Goal: Information Seeking & Learning: Learn about a topic

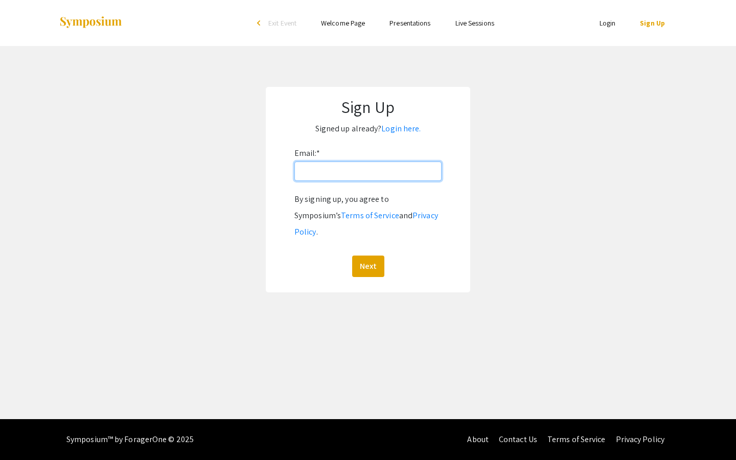
click at [325, 172] on input "Email: *" at bounding box center [367, 170] width 147 height 19
click at [363, 255] on button "Next" at bounding box center [368, 265] width 32 height 21
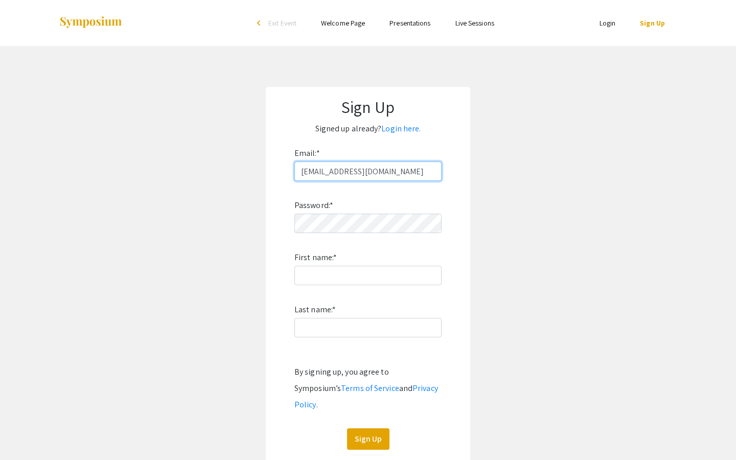
click at [402, 170] on input "parkerwalton123@gmail.com" at bounding box center [367, 170] width 147 height 19
drag, startPoint x: 402, startPoint y: 170, endPoint x: 306, endPoint y: 176, distance: 96.2
click at [306, 176] on input "parkerwalton123@gmail.com" at bounding box center [367, 170] width 147 height 19
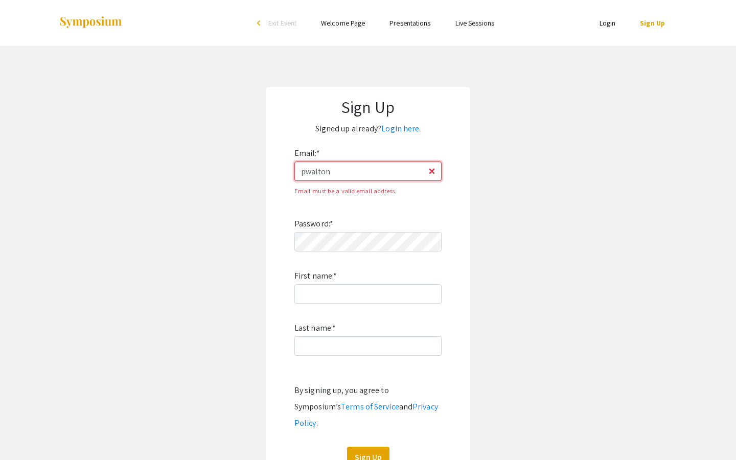
type input "[EMAIL_ADDRESS][DOMAIN_NAME]"
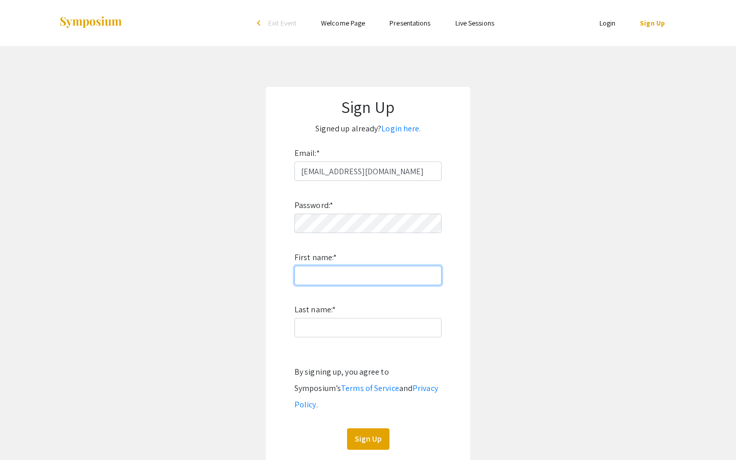
click at [317, 267] on input "First name: *" at bounding box center [367, 275] width 147 height 19
type input "Dylkatepark123?"
click button "Sign Up" at bounding box center [368, 438] width 42 height 21
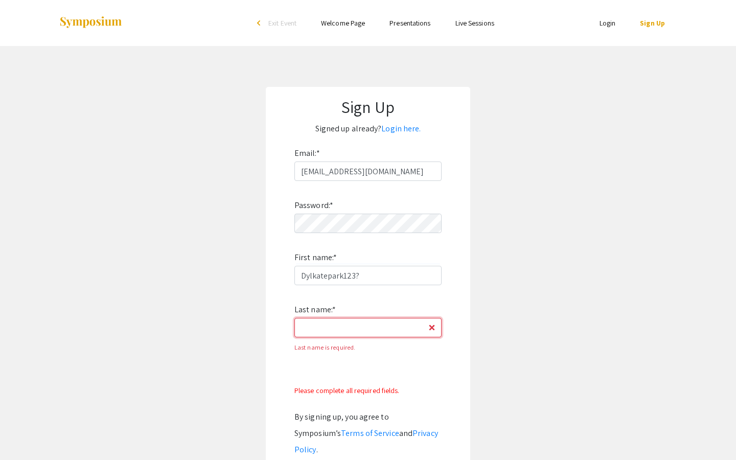
click at [315, 330] on input "Last name: *" at bounding box center [367, 327] width 147 height 19
type input "[PERSON_NAME]"
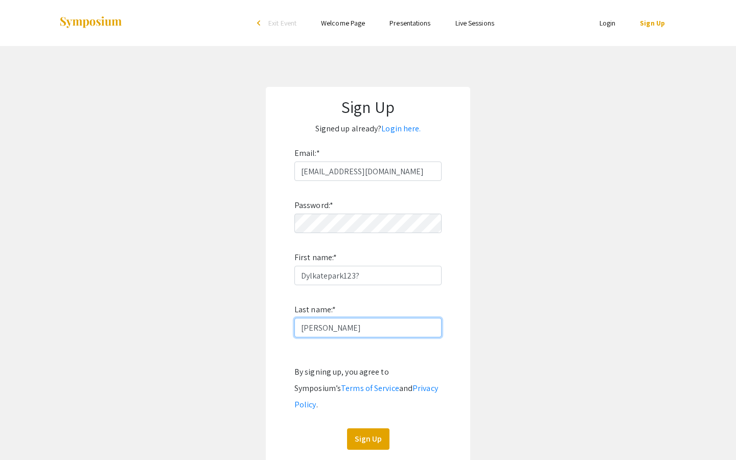
scroll to position [55, 0]
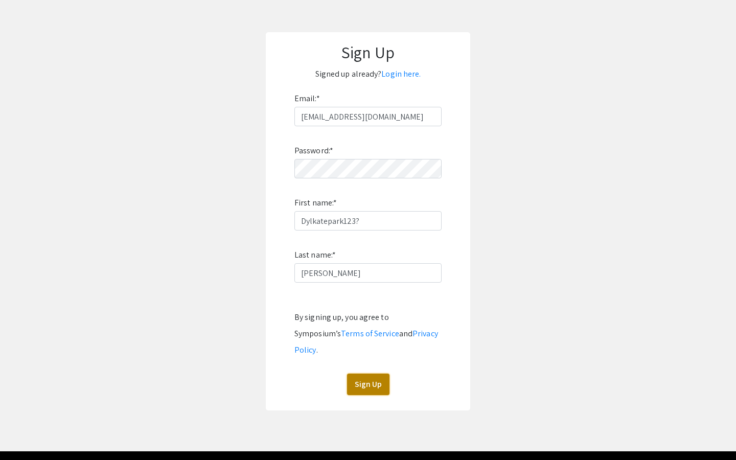
click at [357, 373] on button "Sign Up" at bounding box center [368, 383] width 42 height 21
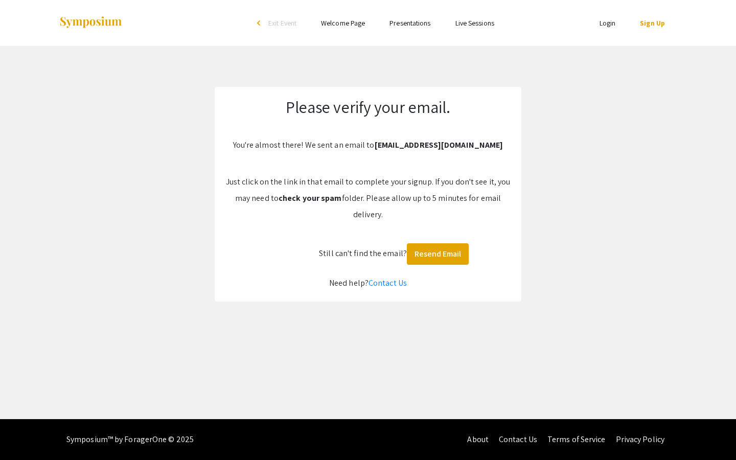
scroll to position [0, 0]
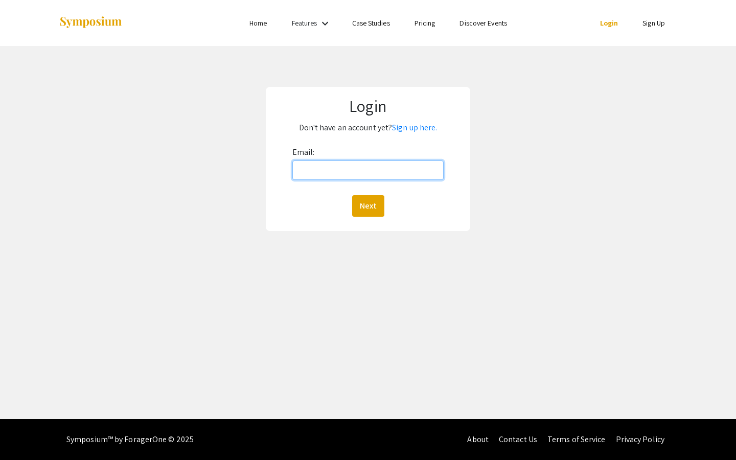
click at [348, 171] on input "Email:" at bounding box center [368, 169] width 152 height 19
type input "[EMAIL_ADDRESS][DOMAIN_NAME]"
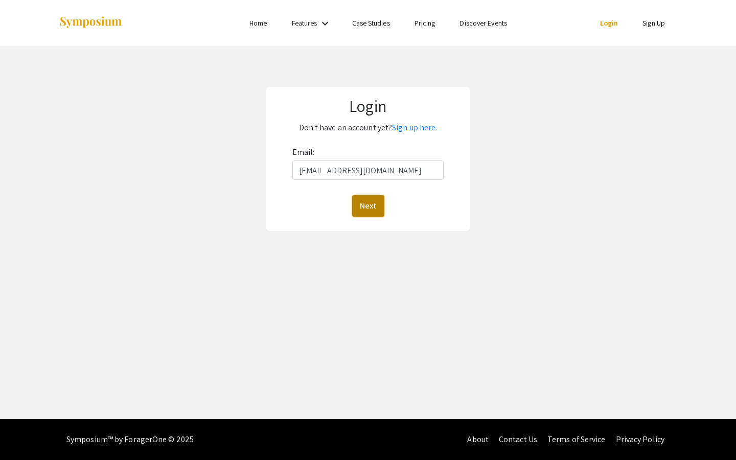
click at [369, 203] on button "Next" at bounding box center [368, 205] width 32 height 21
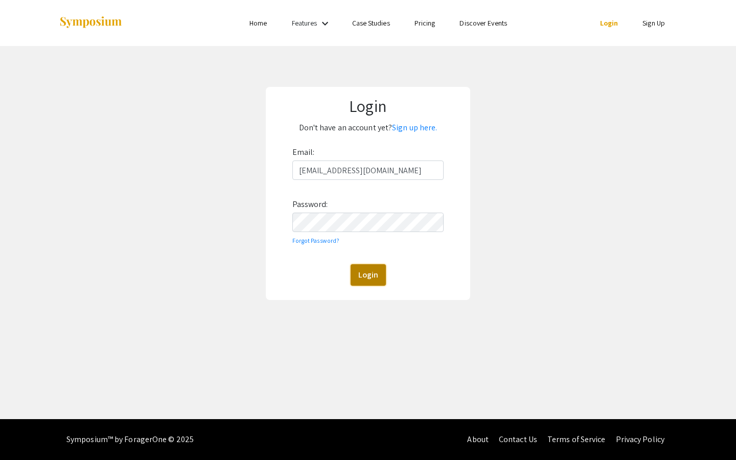
click at [369, 268] on button "Login" at bounding box center [367, 274] width 35 height 21
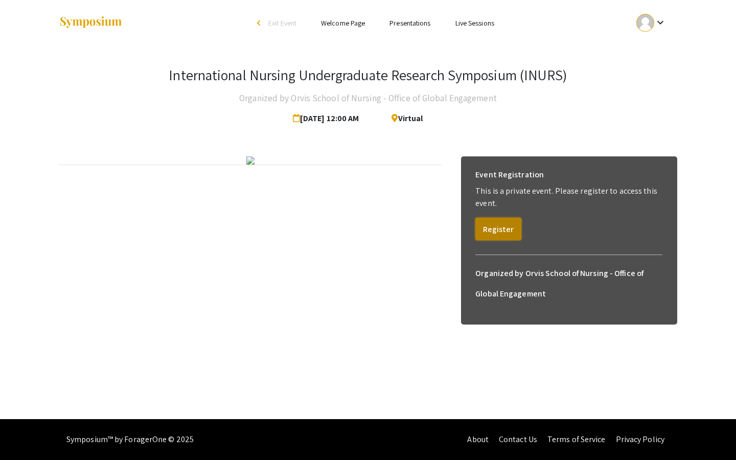
click at [488, 224] on button "Register" at bounding box center [498, 229] width 46 height 22
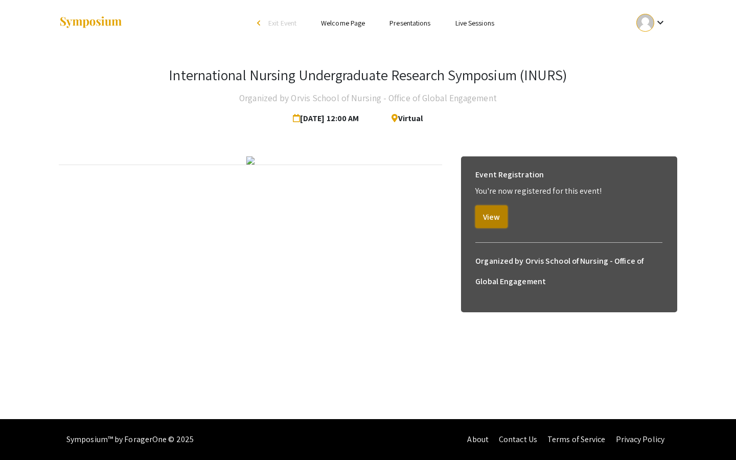
click at [485, 220] on button "View" at bounding box center [491, 216] width 32 height 22
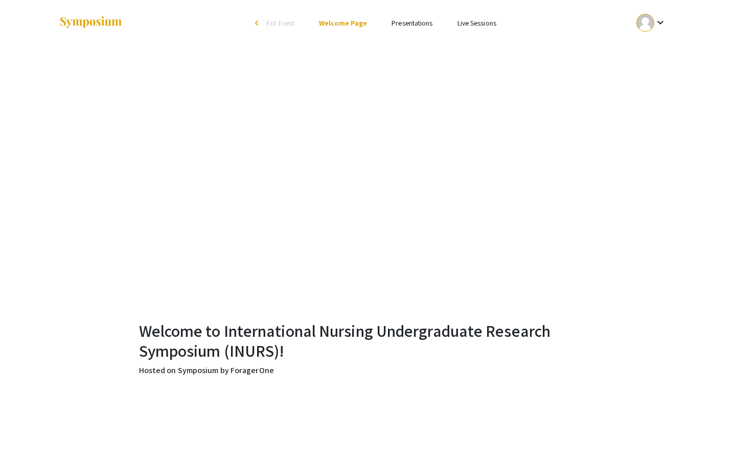
click at [413, 23] on link "Presentations" at bounding box center [411, 22] width 41 height 9
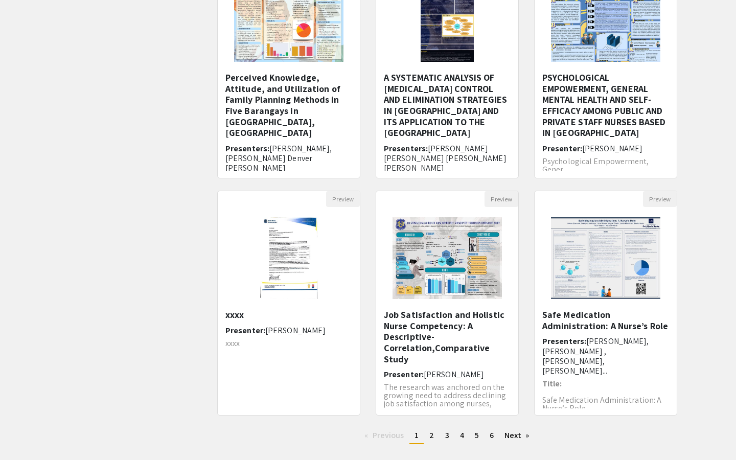
scroll to position [218, 0]
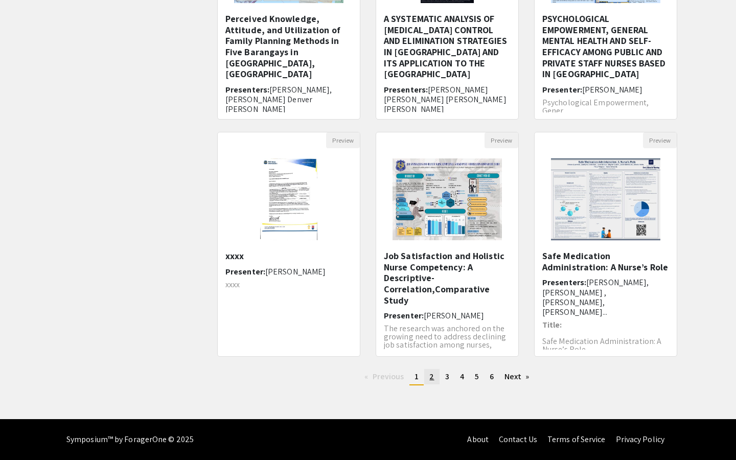
click at [430, 374] on span "2" at bounding box center [431, 376] width 5 height 11
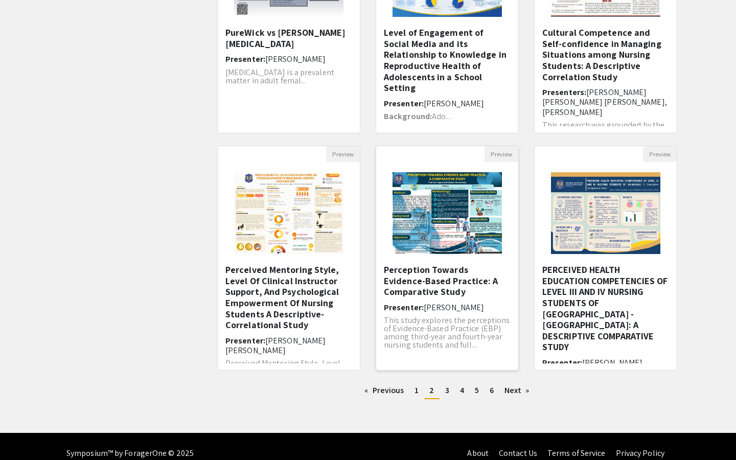
scroll to position [218, 0]
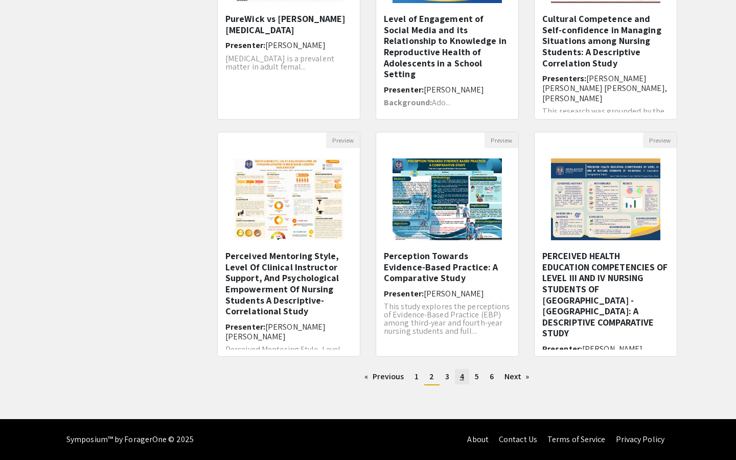
click at [456, 377] on link "page 4" at bounding box center [462, 376] width 14 height 15
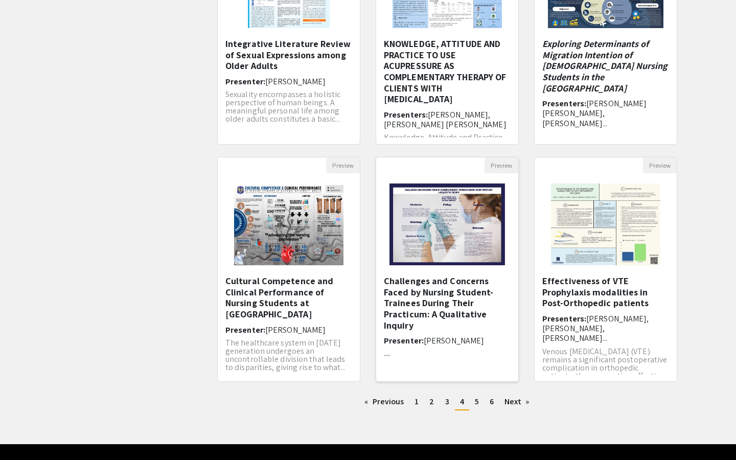
scroll to position [218, 0]
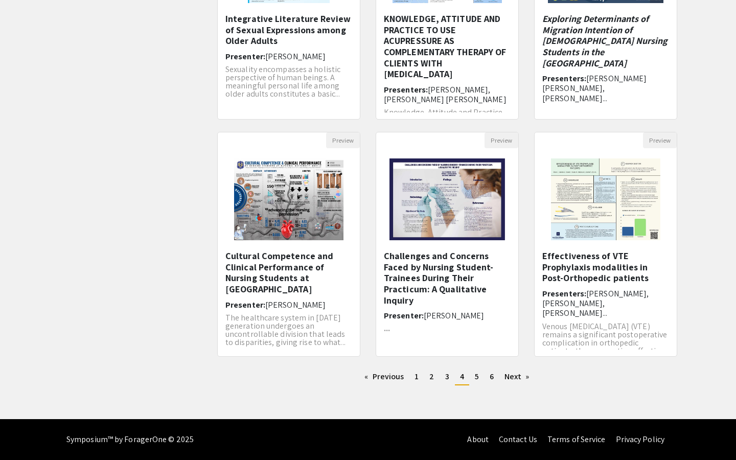
click at [457, 376] on li "You're on page 4" at bounding box center [462, 377] width 14 height 16
click at [473, 376] on link "page 5" at bounding box center [477, 376] width 14 height 15
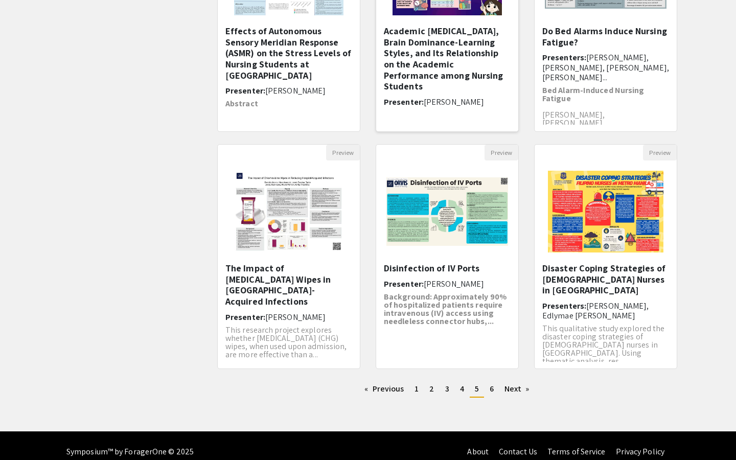
scroll to position [207, 0]
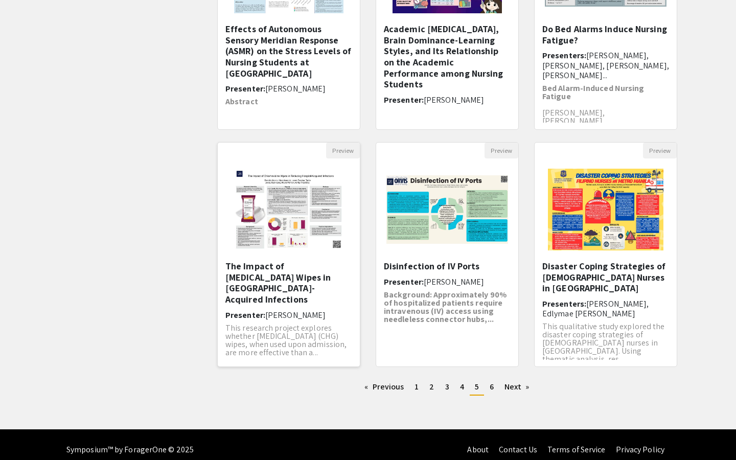
click at [305, 282] on h5 "The Impact of [MEDICAL_DATA] Wipes in [GEOGRAPHIC_DATA]-Acquired Infections​" at bounding box center [288, 283] width 127 height 44
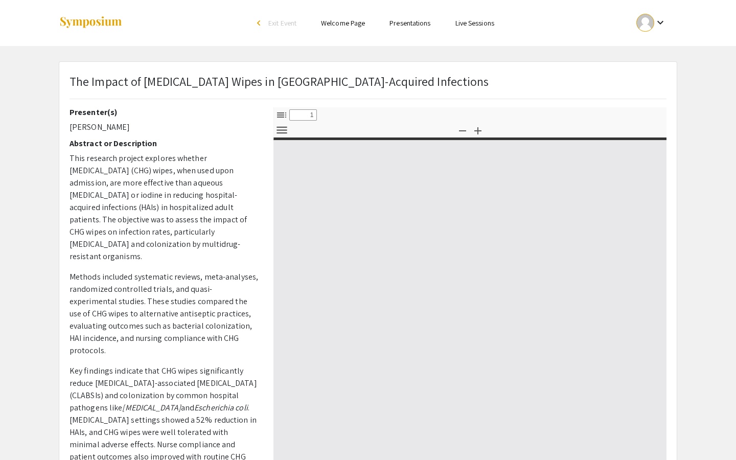
select select "custom"
type input "0"
select select "custom"
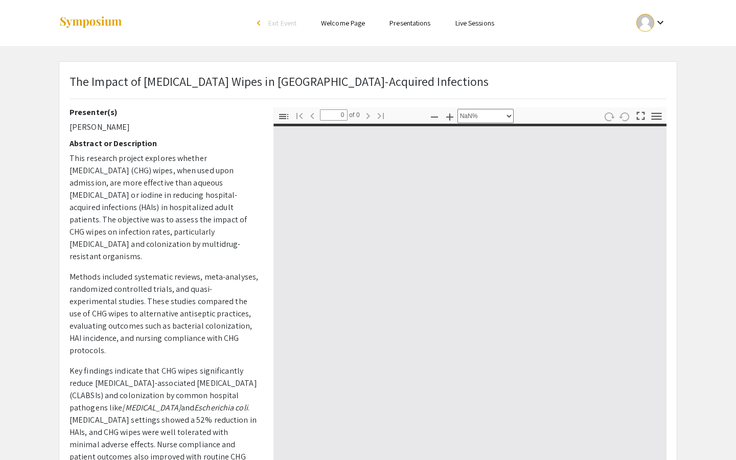
type input "1"
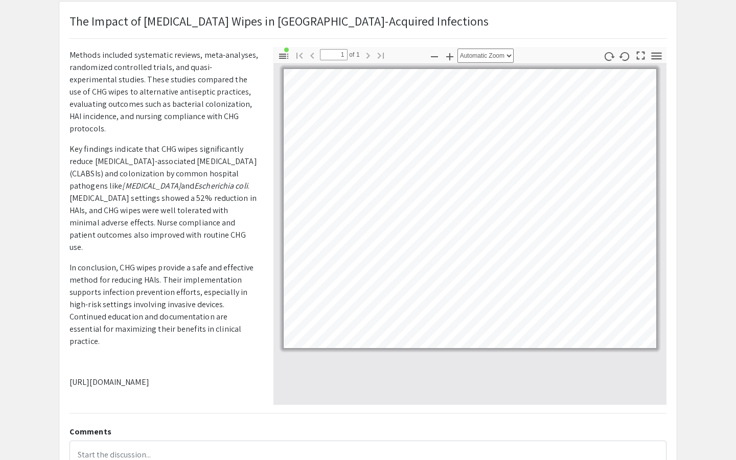
scroll to position [60, 0]
click at [450, 58] on icon "button" at bounding box center [449, 57] width 7 height 7
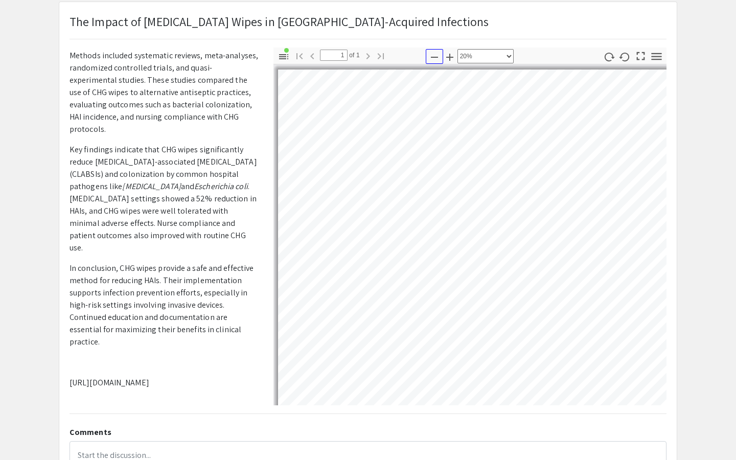
click at [432, 55] on icon "button" at bounding box center [434, 57] width 12 height 12
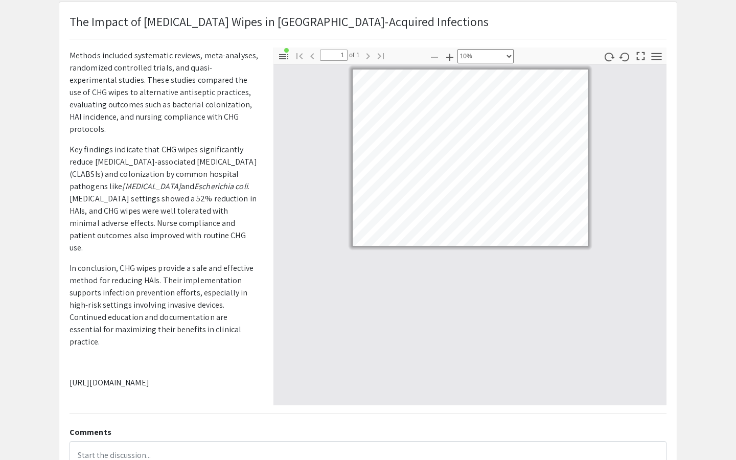
scroll to position [157, 0]
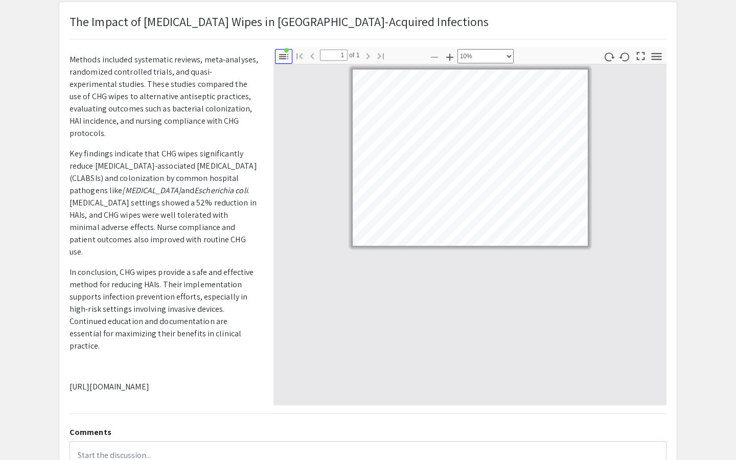
click at [283, 55] on icon "button" at bounding box center [283, 56] width 9 height 5
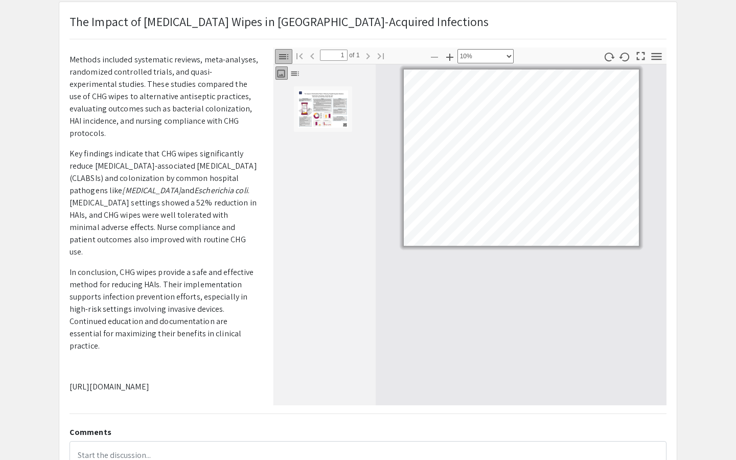
click at [282, 55] on icon "button" at bounding box center [283, 57] width 12 height 12
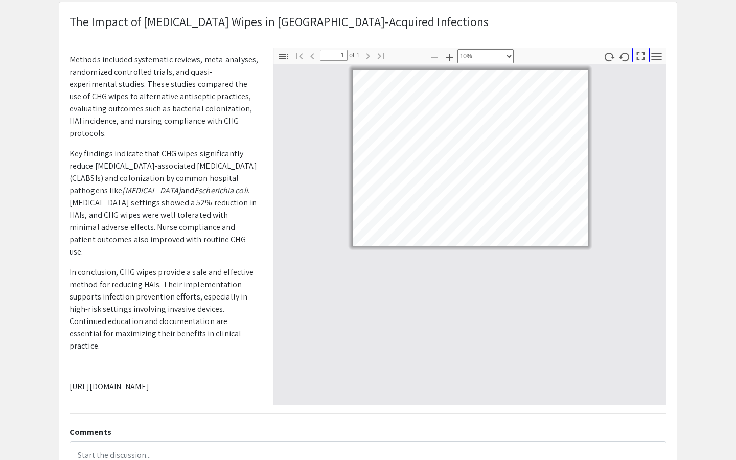
click at [642, 56] on icon "button" at bounding box center [641, 56] width 14 height 14
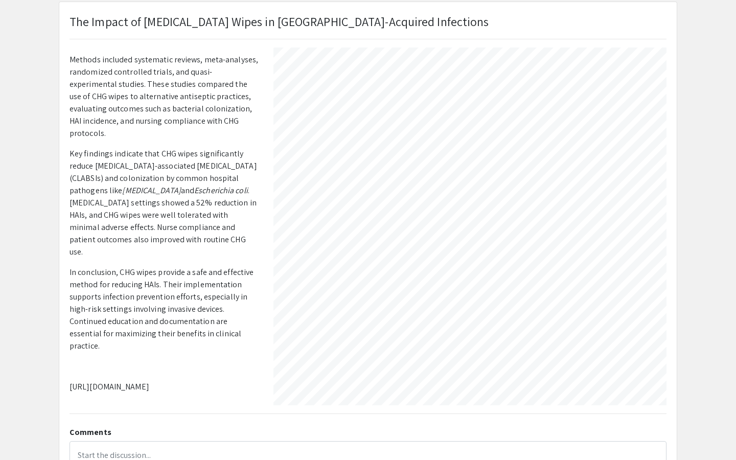
select select "custom"
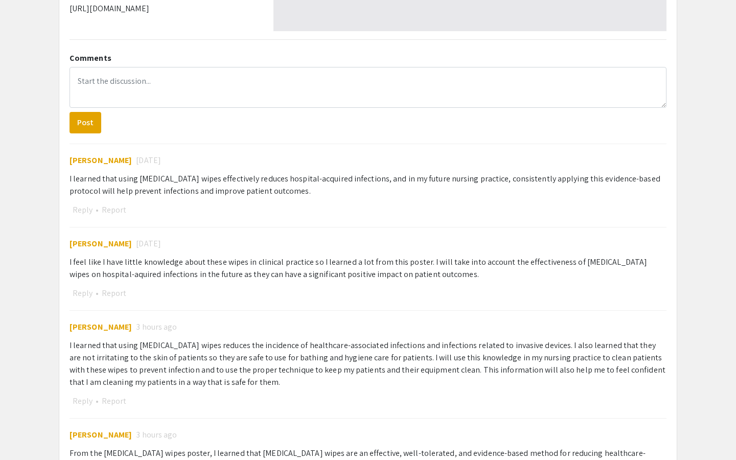
scroll to position [447, 0]
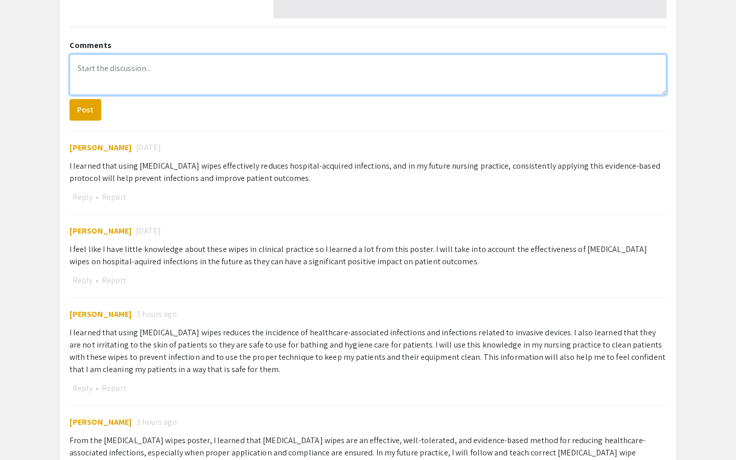
click at [109, 80] on textarea at bounding box center [367, 74] width 597 height 41
paste textarea "What I learned: CHG wipes help lower the risk of hospital-acquired infections, …"
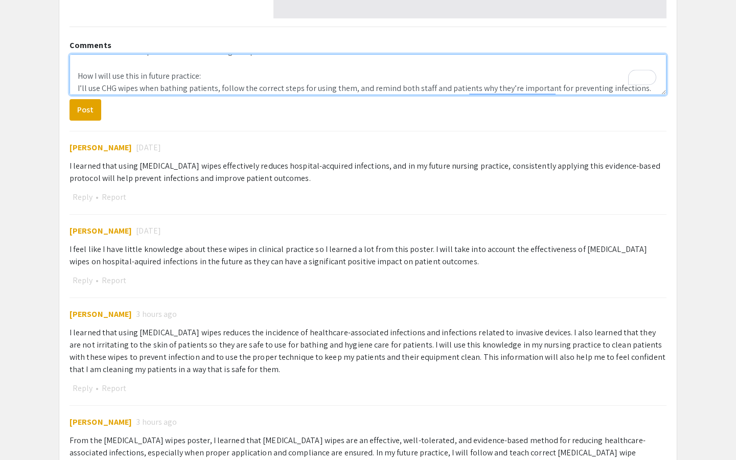
scroll to position [0, 0]
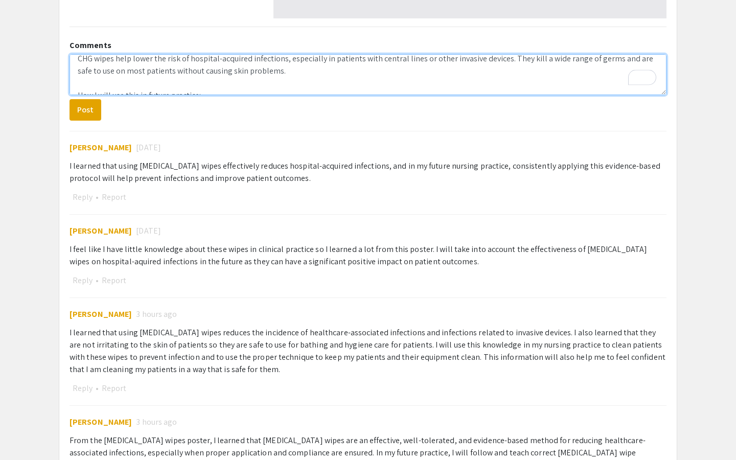
click at [93, 84] on textarea "What I learned: CHG wipes help lower the risk of hospital-acquired infections, …" at bounding box center [367, 74] width 597 height 41
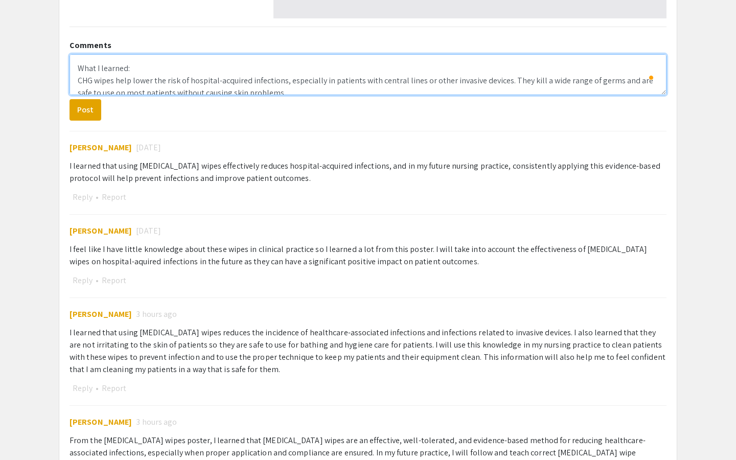
click at [82, 58] on textarea "What I learned: CHG wipes help lower the risk of hospital-acquired infections, …" at bounding box center [367, 74] width 597 height 41
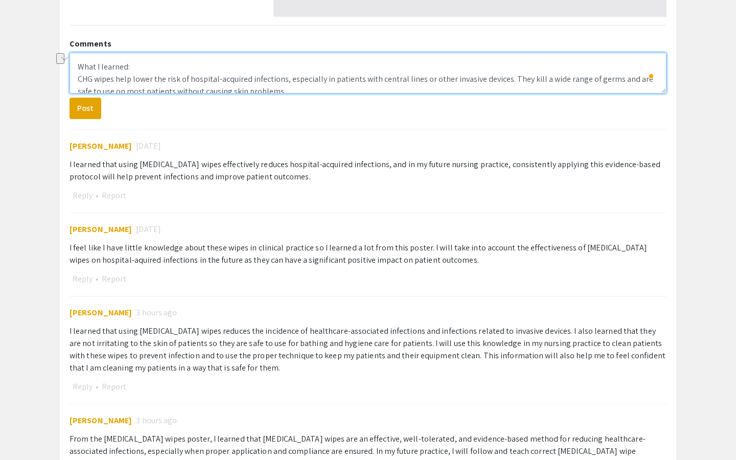
drag, startPoint x: 131, startPoint y: 70, endPoint x: 78, endPoint y: 66, distance: 52.7
click at [78, 66] on textarea "What I learned: CHG wipes help lower the risk of hospital-acquired infections, …" at bounding box center [367, 73] width 597 height 41
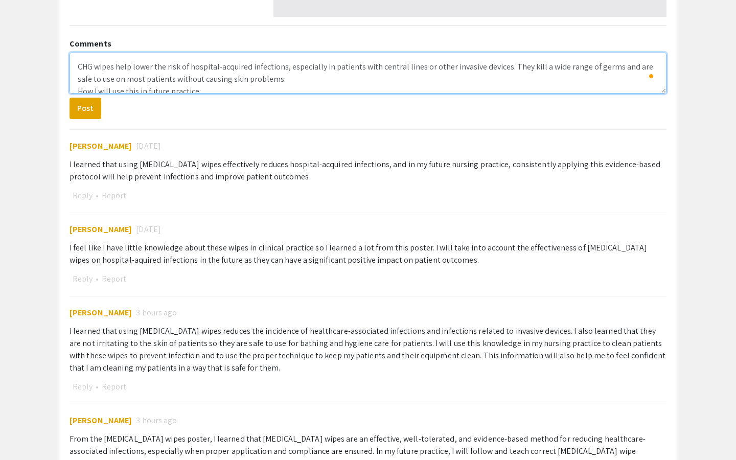
click at [76, 75] on textarea "CHG wipes help lower the risk of hospital-acquired infections, especially in pa…" at bounding box center [367, 73] width 597 height 41
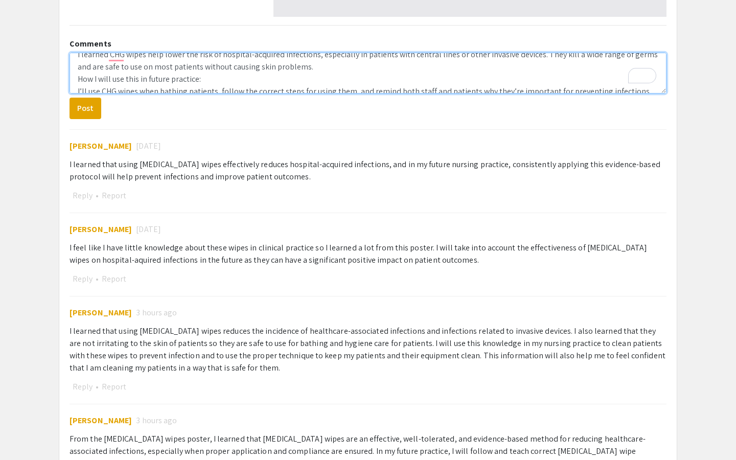
drag, startPoint x: 142, startPoint y: 82, endPoint x: 74, endPoint y: 79, distance: 68.0
click at [73, 79] on div "Comments I learned CHG wipes help lower the risk of hospital-acquired infection…" at bounding box center [368, 303] width 612 height 538
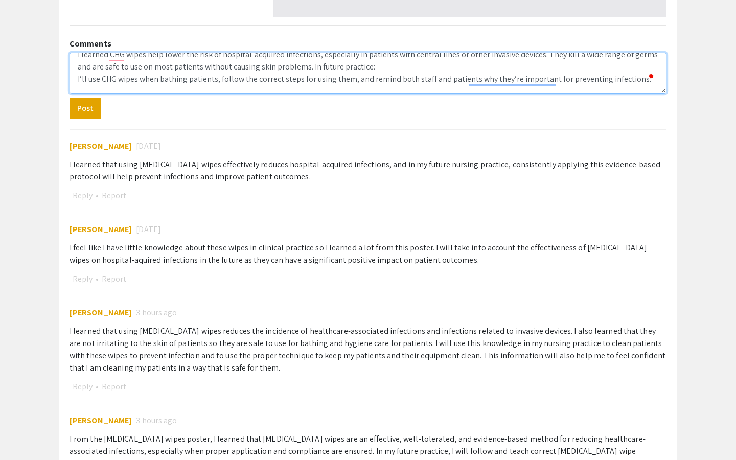
click at [358, 67] on textarea "I learned CHG wipes help lower the risk of hospital-acquired infections, especi…" at bounding box center [367, 73] width 597 height 41
click at [77, 81] on textarea "I learned CHG wipes help lower the risk of hospital-acquired infections, especi…" at bounding box center [367, 73] width 597 height 41
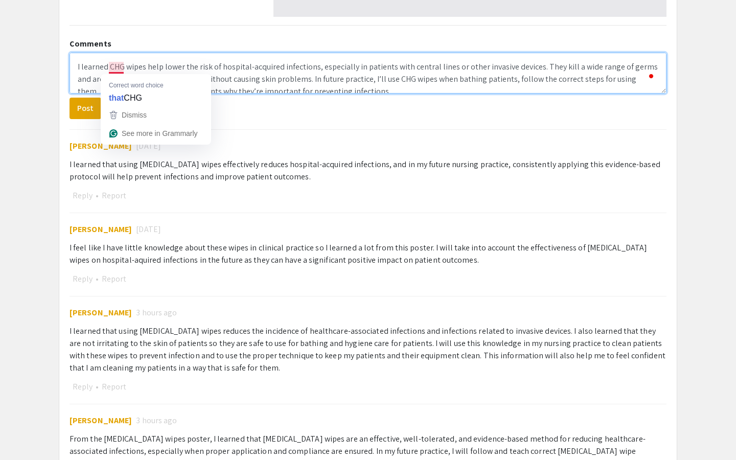
click at [119, 66] on textarea "I learned CHG wipes help lower the risk of hospital-acquired infections, especi…" at bounding box center [367, 73] width 597 height 41
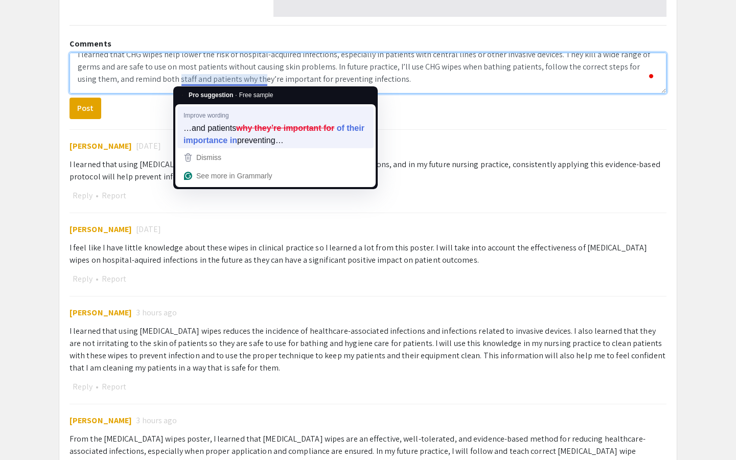
type textarea "I learned that CHG wipes help lower the risk of hospital-acquired infections, e…"
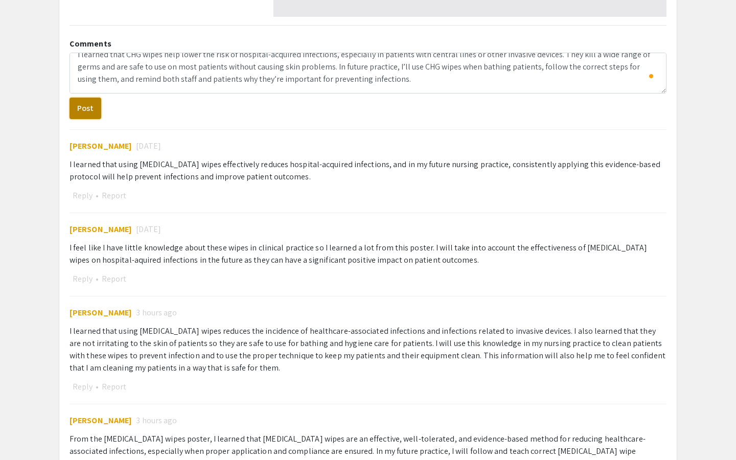
click at [91, 116] on button "Post" at bounding box center [85, 108] width 32 height 21
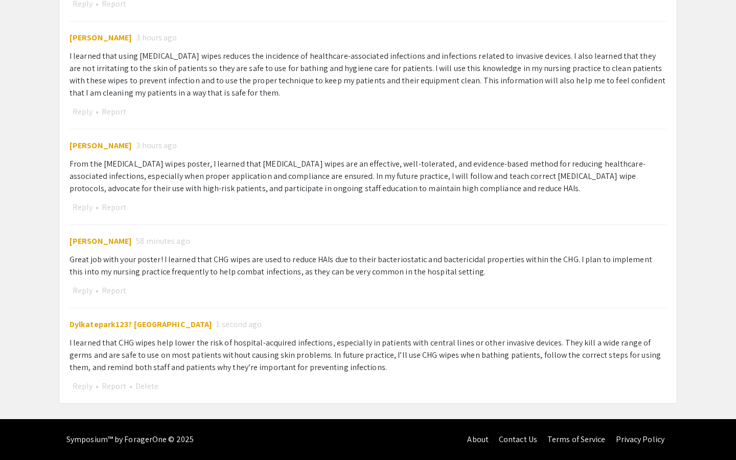
click at [109, 321] on span "Dylkatepark123? [GEOGRAPHIC_DATA]" at bounding box center [140, 324] width 143 height 11
click at [117, 325] on span "Dylkatepark123? [GEOGRAPHIC_DATA]" at bounding box center [140, 324] width 143 height 11
click at [146, 386] on button "Delete" at bounding box center [146, 386] width 29 height 13
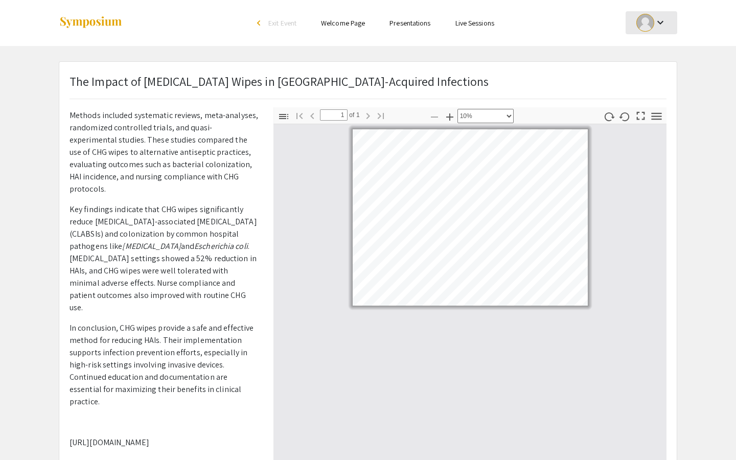
click at [655, 19] on mat-icon "keyboard_arrow_down" at bounding box center [660, 22] width 12 height 12
click at [650, 41] on button "My Account" at bounding box center [656, 50] width 63 height 25
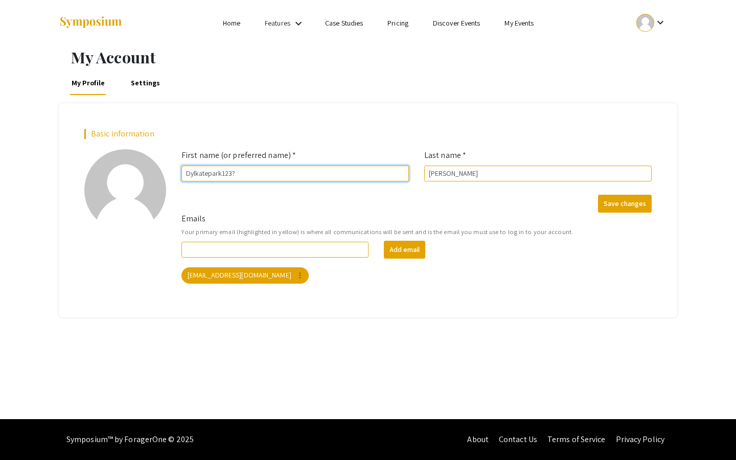
drag, startPoint x: 251, startPoint y: 177, endPoint x: 174, endPoint y: 173, distance: 76.7
click at [174, 173] on div "First name (or preferred name) * Dylkatepark123?" at bounding box center [295, 165] width 243 height 32
type input "[PERSON_NAME]"
click at [622, 208] on button "Save changes" at bounding box center [625, 204] width 54 height 18
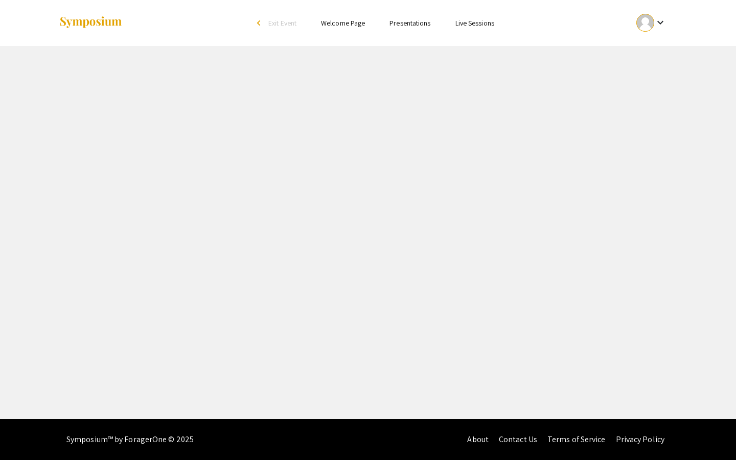
select select "custom"
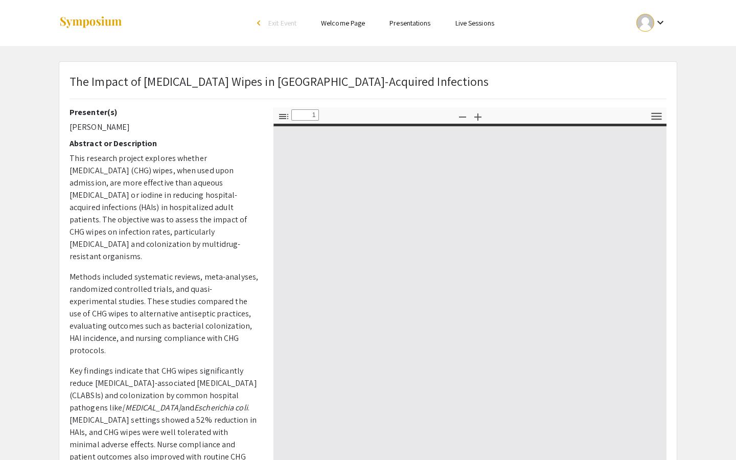
type input "0"
select select "custom"
type input "1"
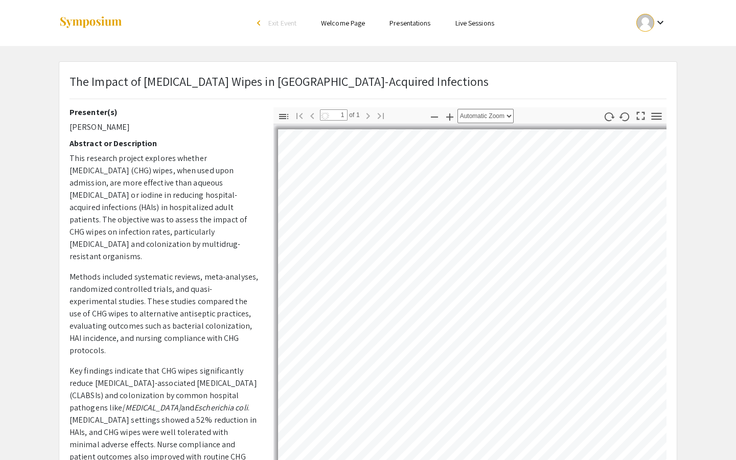
scroll to position [24, 0]
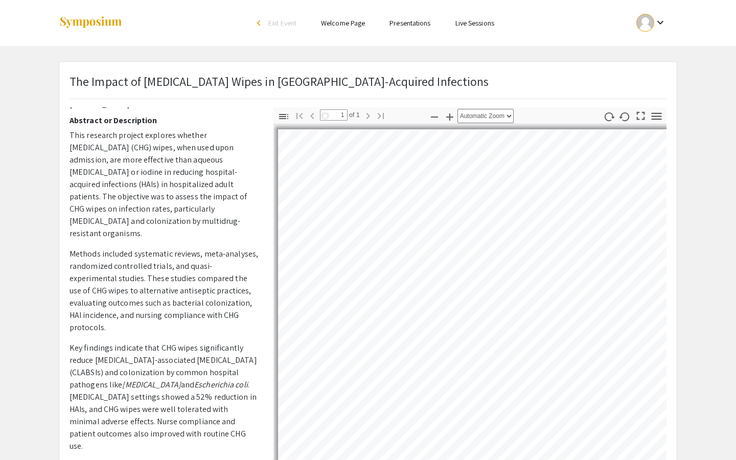
select select "custom"
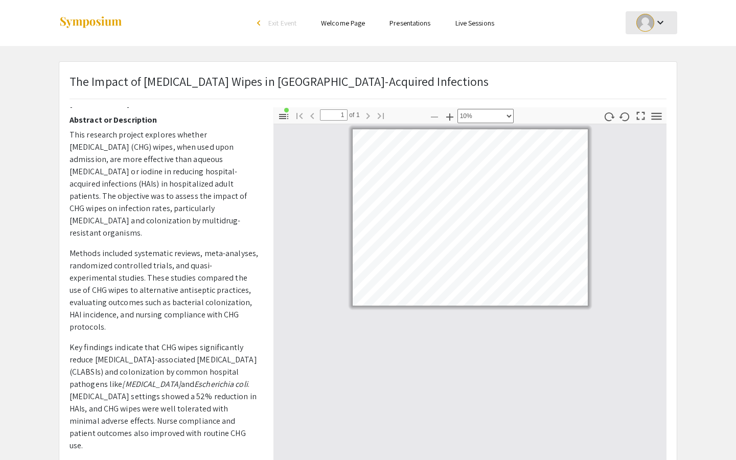
click at [647, 27] on div at bounding box center [645, 23] width 18 height 18
click at [647, 56] on button "My Account" at bounding box center [656, 50] width 63 height 25
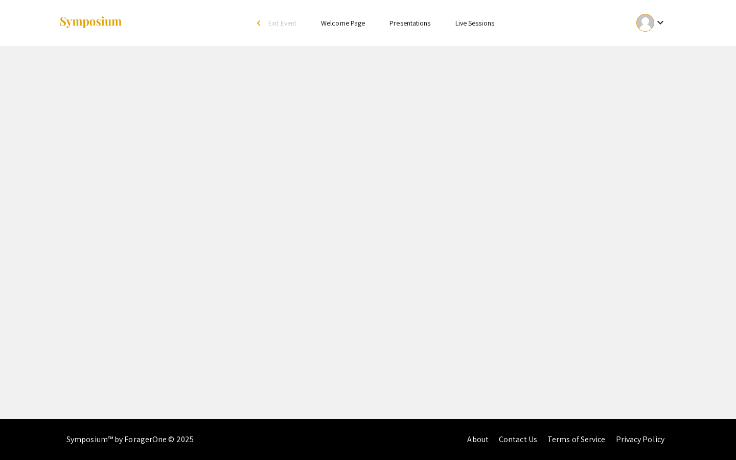
select select "custom"
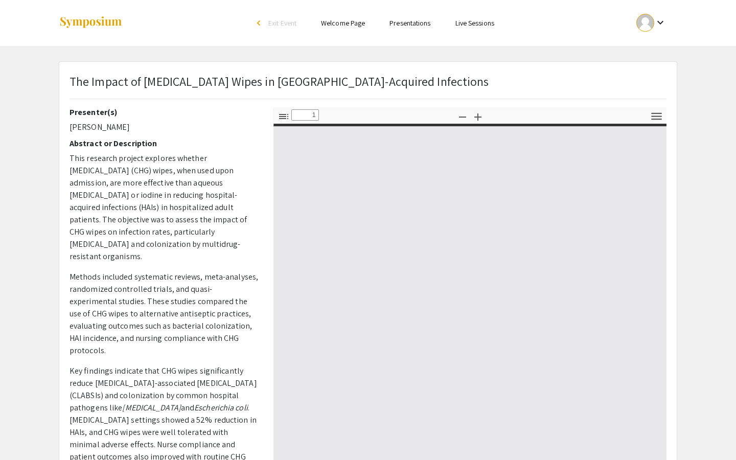
type input "0"
select select "auto"
type input "1"
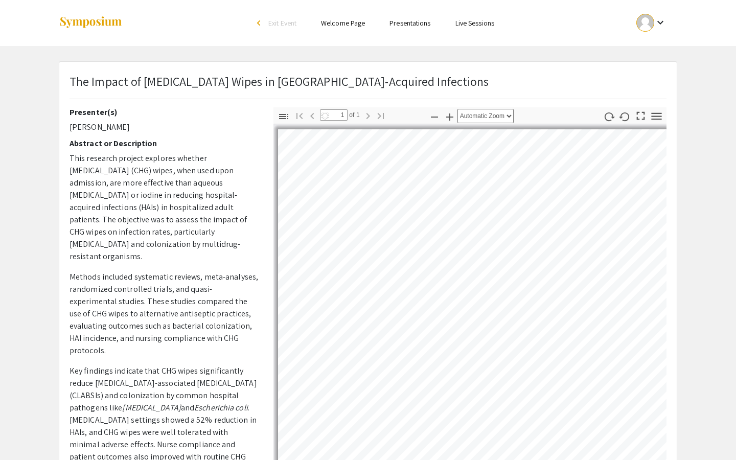
select select "custom"
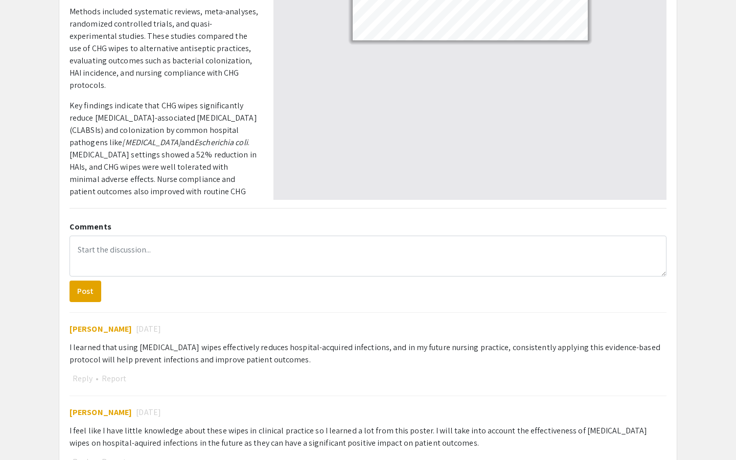
scroll to position [316, 0]
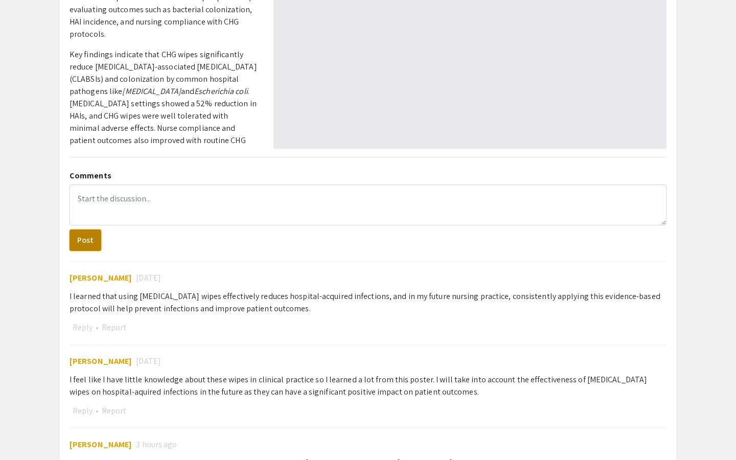
click at [75, 239] on button "Post" at bounding box center [85, 239] width 32 height 21
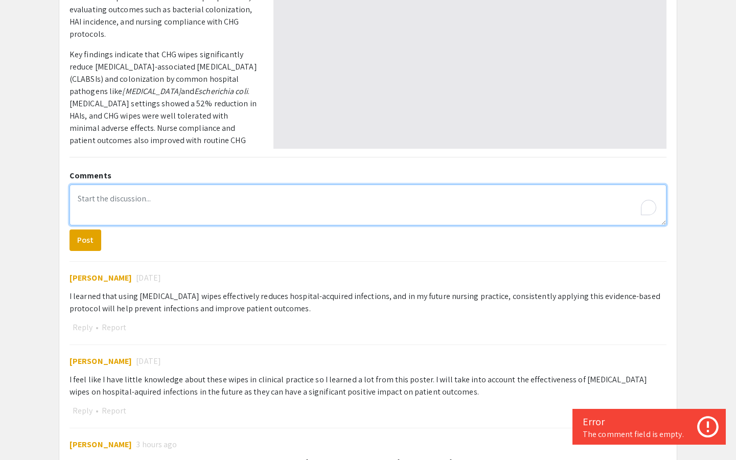
click at [131, 198] on textarea "To enrich screen reader interactions, please activate Accessibility in Grammarl…" at bounding box center [367, 204] width 597 height 41
paste textarea "What I learned: CHG wipes help lower the risk of hospital-acquired infections, …"
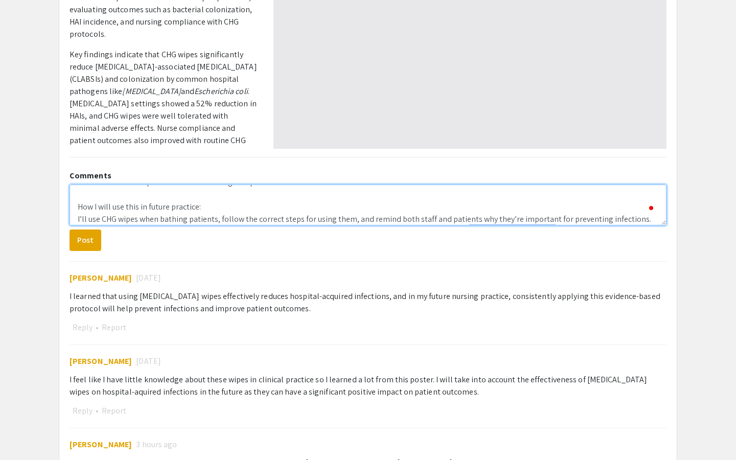
scroll to position [0, 0]
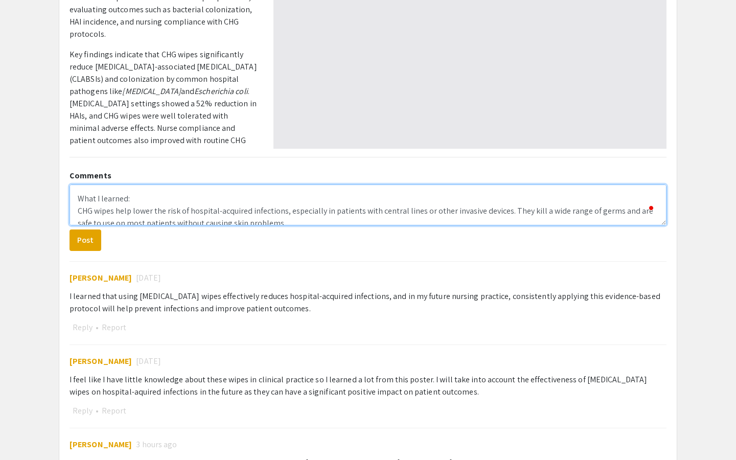
drag, startPoint x: 96, startPoint y: 200, endPoint x: 60, endPoint y: 194, distance: 35.8
click at [60, 195] on div "The Impact of [MEDICAL_DATA] Wipes in [GEOGRAPHIC_DATA]-Acquired Infections​ Pr…" at bounding box center [367, 259] width 617 height 1026
click at [76, 212] on textarea "I learned: CHG wipes help lower the risk of hospital-acquired infections, espec…" at bounding box center [367, 204] width 597 height 41
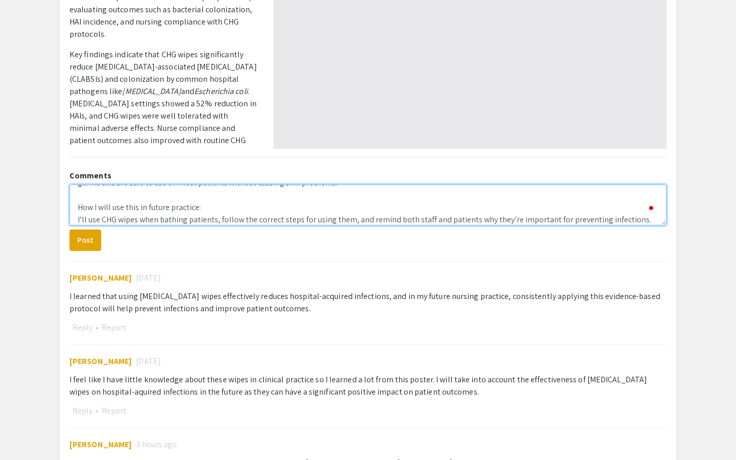
drag, startPoint x: 142, startPoint y: 208, endPoint x: 62, endPoint y: 205, distance: 79.8
click at [62, 205] on div "Comments I learned that CHG wipes help lower the risk of hospital-acquired infe…" at bounding box center [368, 464] width 612 height 596
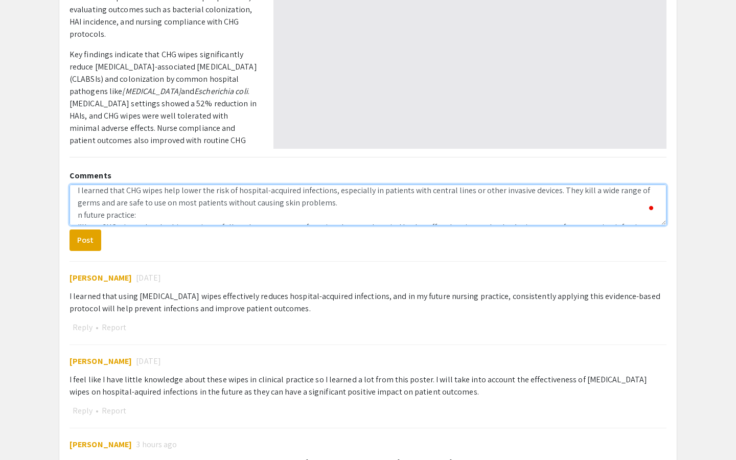
scroll to position [8, 0]
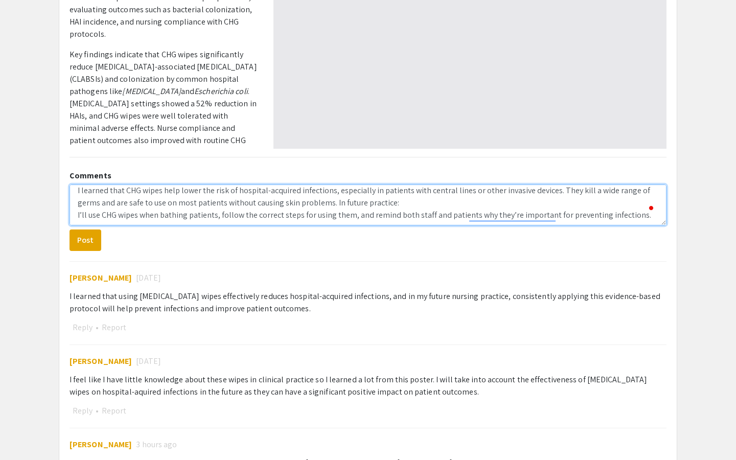
click at [379, 208] on textarea "I learned that CHG wipes help lower the risk of hospital-acquired infections, e…" at bounding box center [367, 204] width 597 height 41
click at [77, 215] on textarea "I learned that CHG wipes help lower the risk of hospital-acquired infections, e…" at bounding box center [367, 204] width 597 height 41
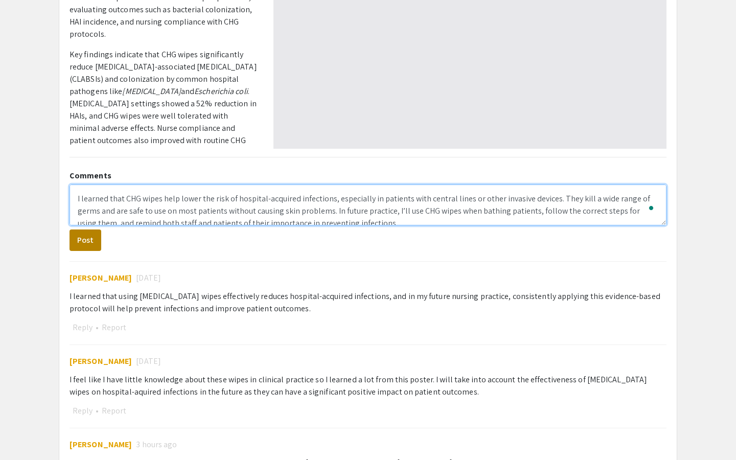
type textarea "I learned that CHG wipes help lower the risk of hospital-acquired infections, e…"
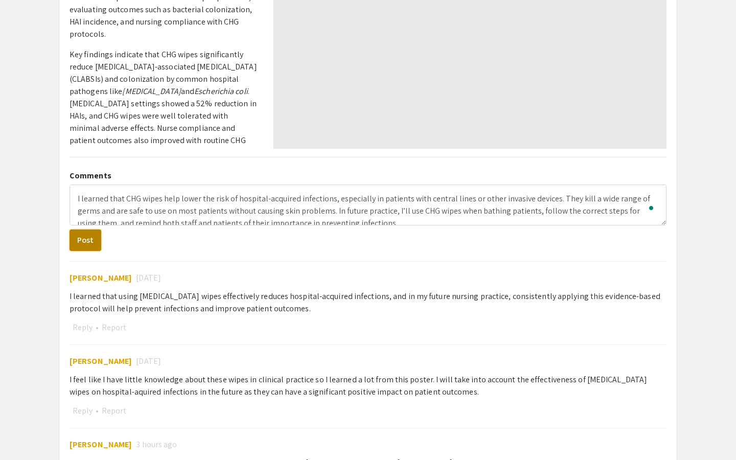
click at [85, 238] on button "Post" at bounding box center [85, 239] width 32 height 21
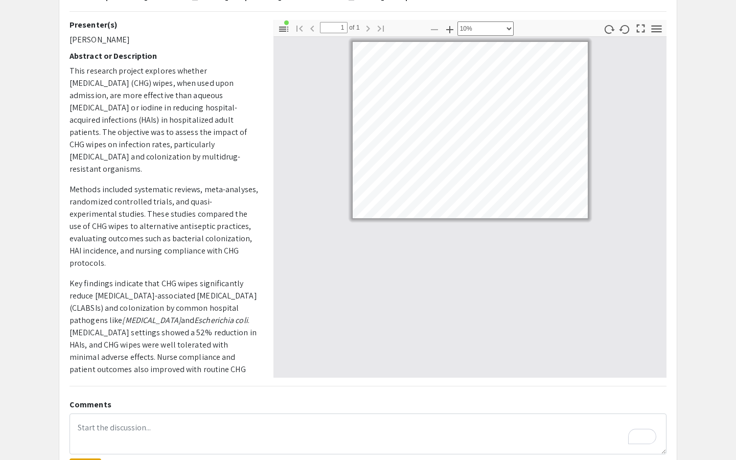
scroll to position [0, 0]
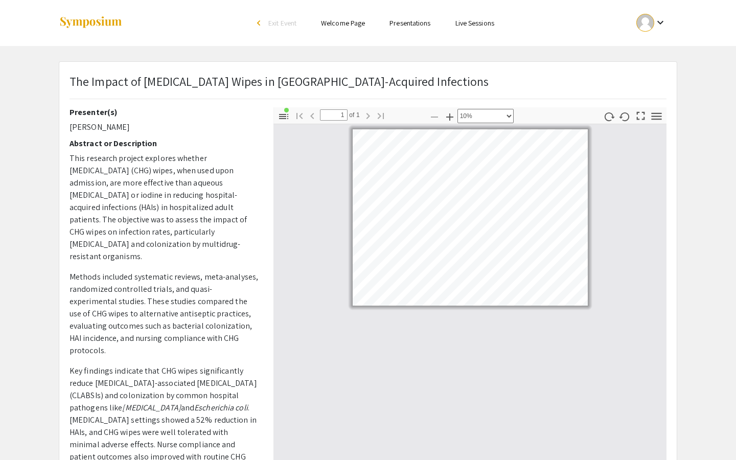
click at [415, 24] on link "Presentations" at bounding box center [409, 22] width 41 height 9
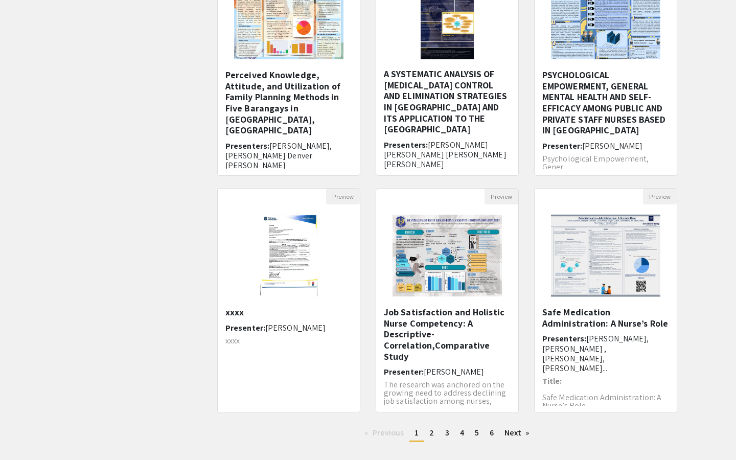
scroll to position [218, 0]
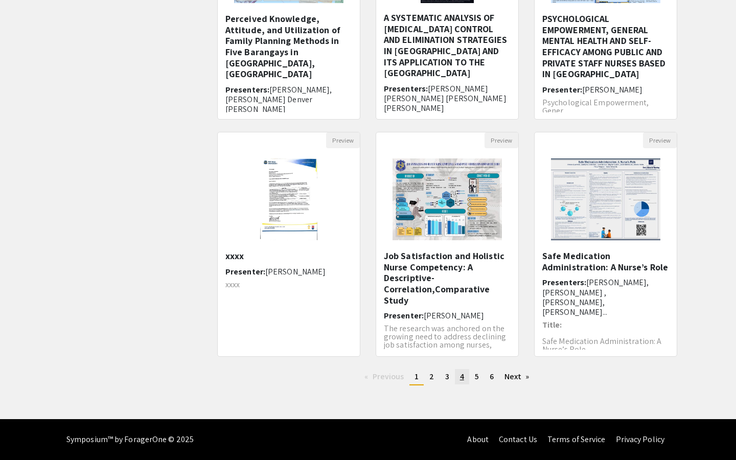
click at [457, 380] on link "page 4" at bounding box center [462, 376] width 14 height 15
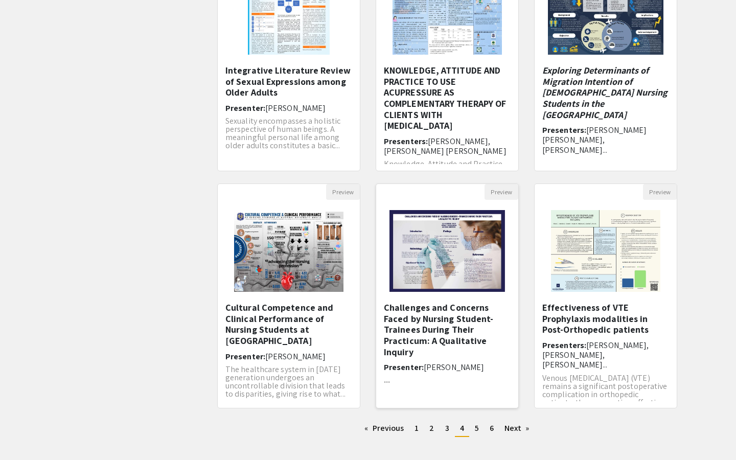
scroll to position [218, 0]
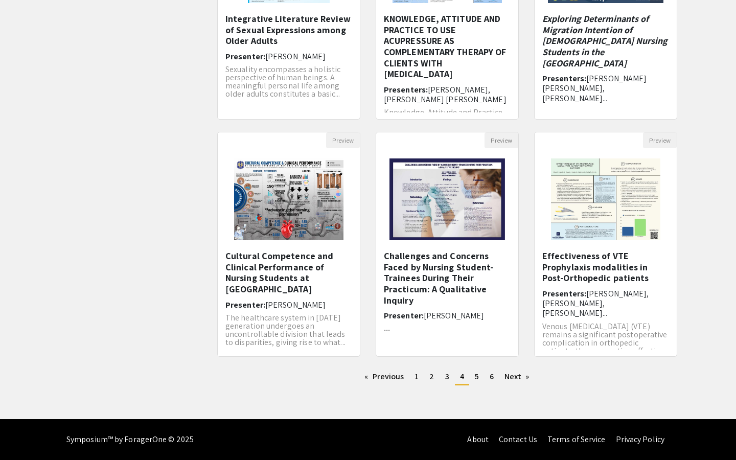
click at [465, 378] on li "You're on page 4" at bounding box center [462, 377] width 14 height 16
click at [480, 377] on link "page 5" at bounding box center [477, 376] width 14 height 15
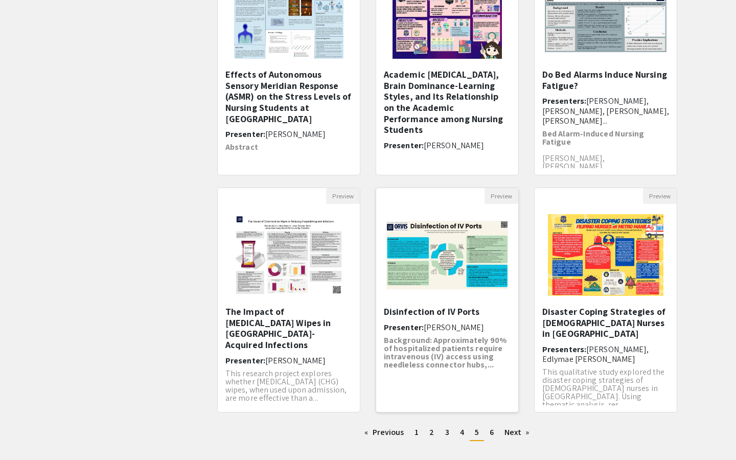
scroll to position [218, 0]
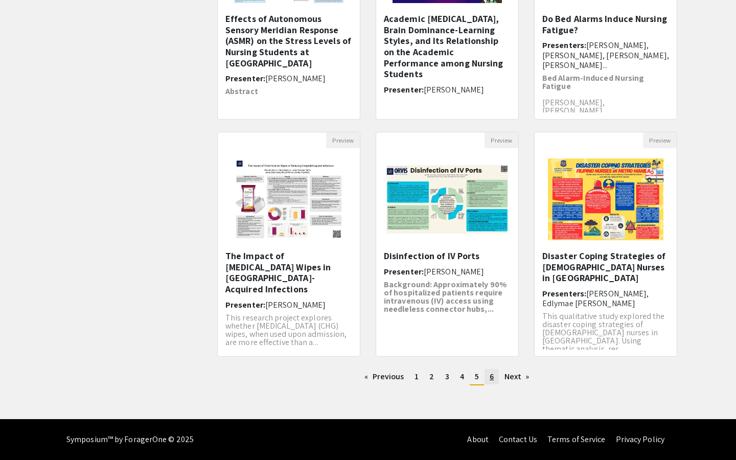
click at [488, 374] on link "page 6" at bounding box center [491, 376] width 14 height 15
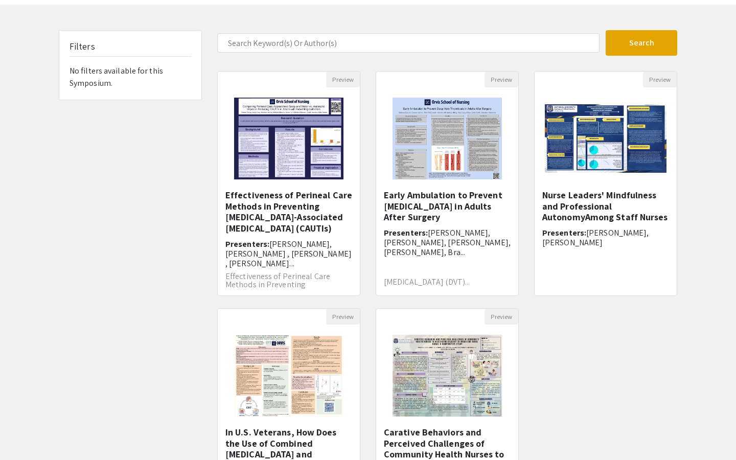
scroll to position [43, 0]
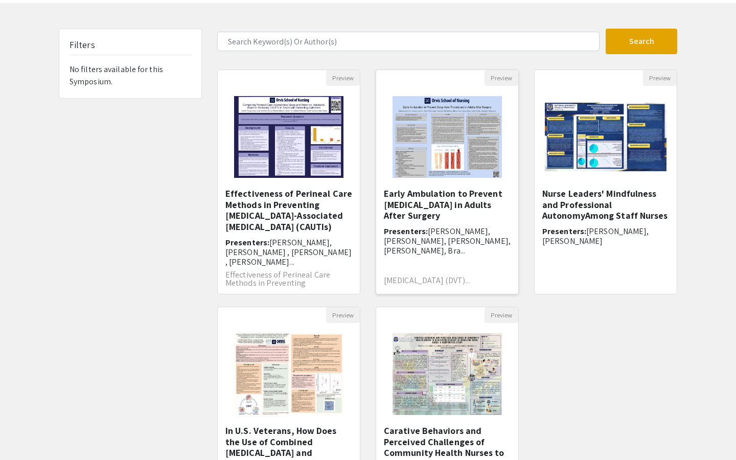
click at [404, 230] on h6 "Presenters: [PERSON_NAME], [PERSON_NAME], [PERSON_NAME], [PERSON_NAME], Bra..." at bounding box center [447, 241] width 127 height 30
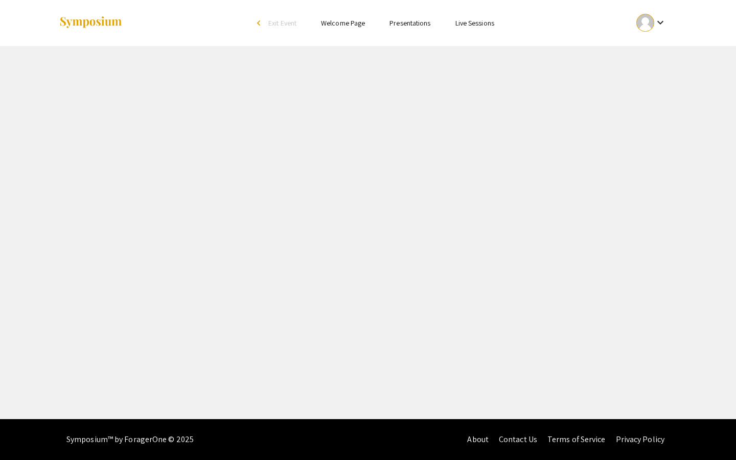
select select "custom"
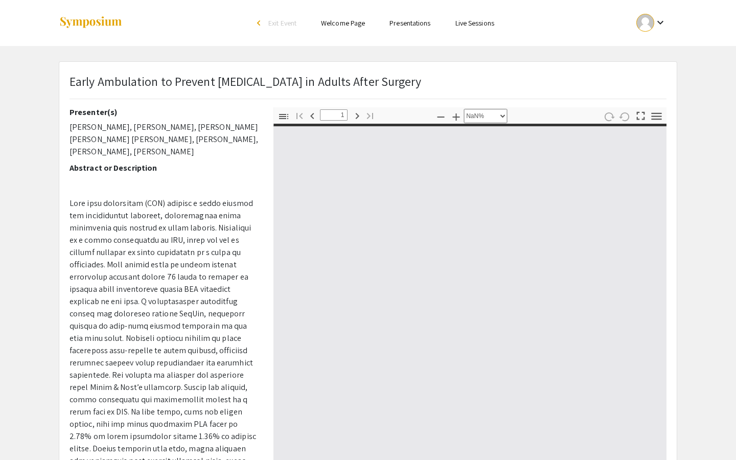
type input "0"
select select "custom"
type input "1"
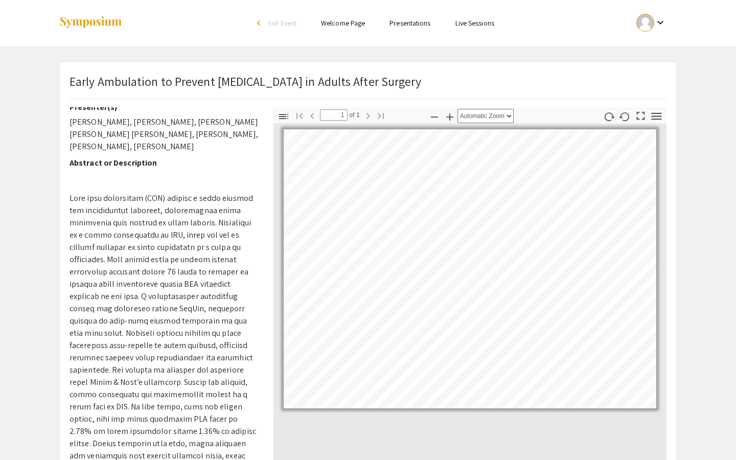
scroll to position [10, 0]
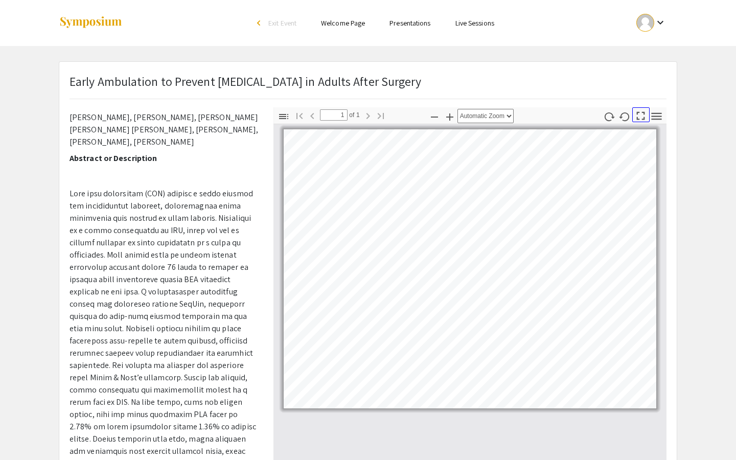
click at [642, 117] on icon "button" at bounding box center [641, 116] width 14 height 14
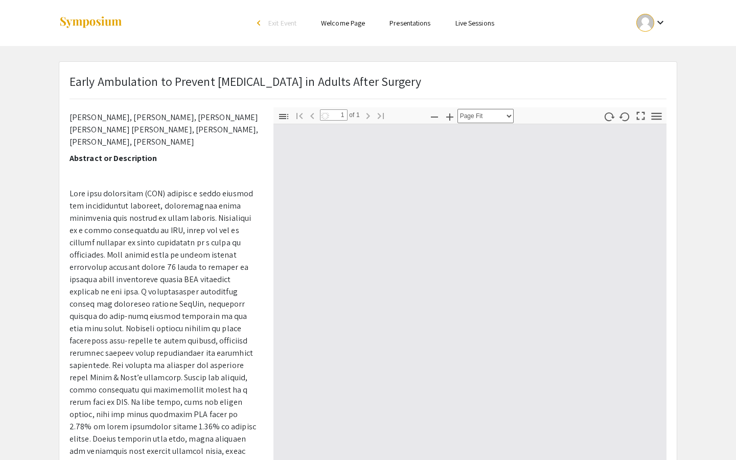
scroll to position [459, 0]
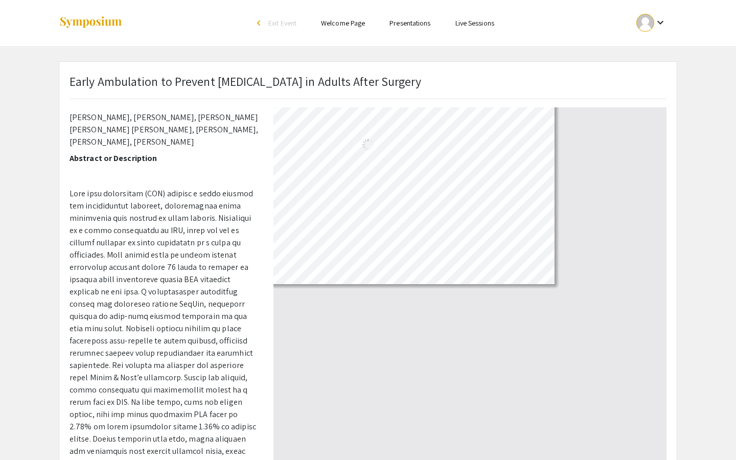
select select "auto"
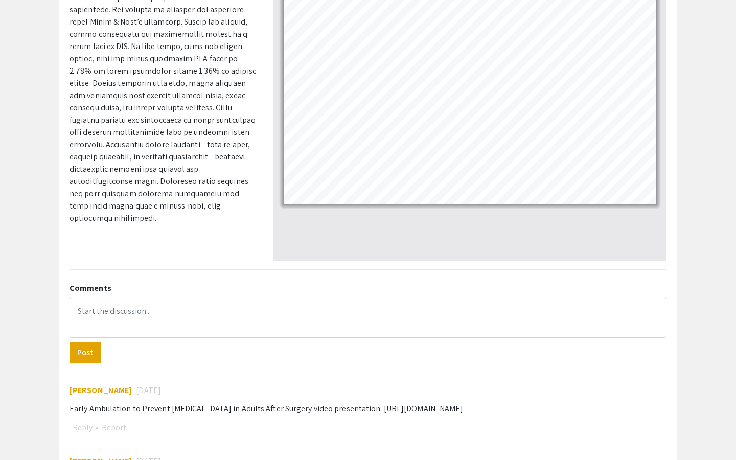
scroll to position [207, 0]
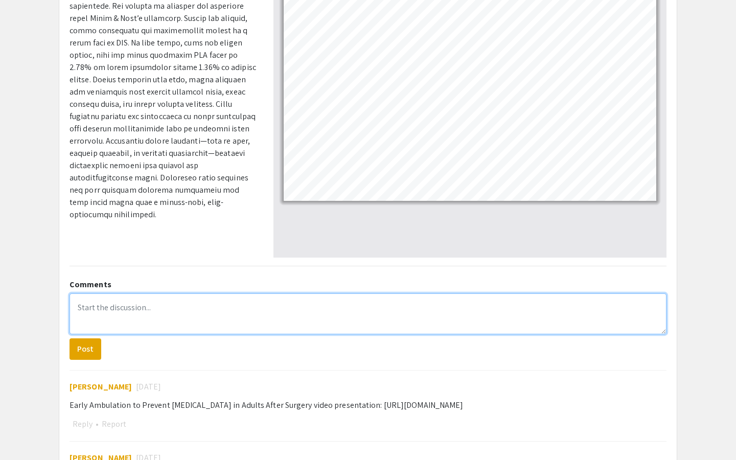
click at [93, 302] on textarea at bounding box center [367, 313] width 597 height 41
paste textarea "I learned that early ambulation within 24 hours after surgery greatly lowers th…"
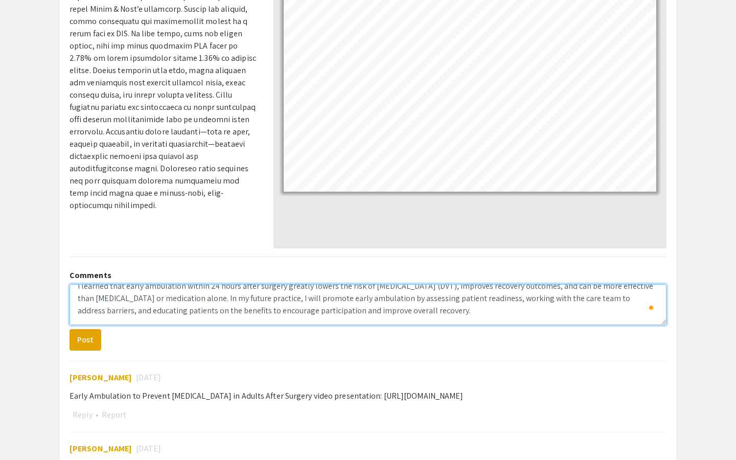
scroll to position [218, 0]
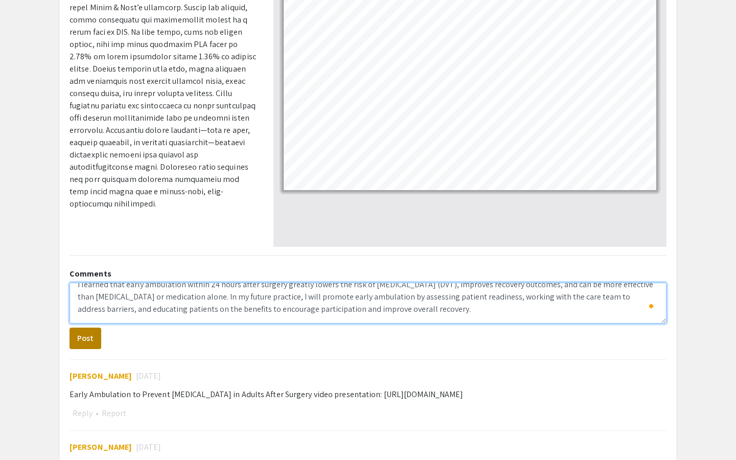
type textarea "I learned that early ambulation within 24 hours after surgery greatly lowers th…"
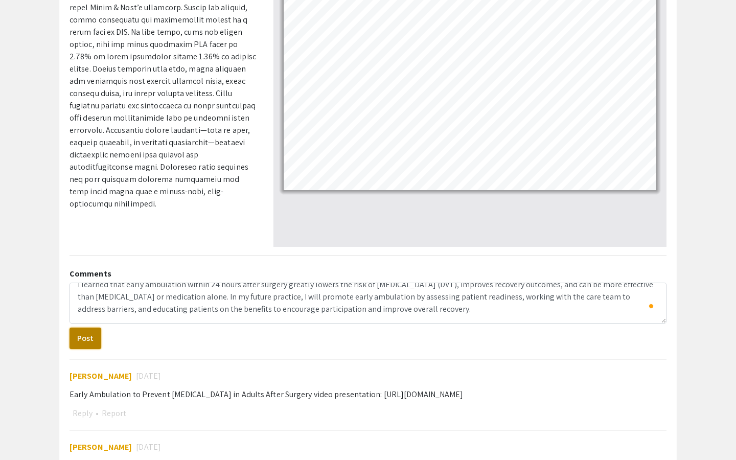
click at [91, 337] on button "Post" at bounding box center [85, 337] width 32 height 21
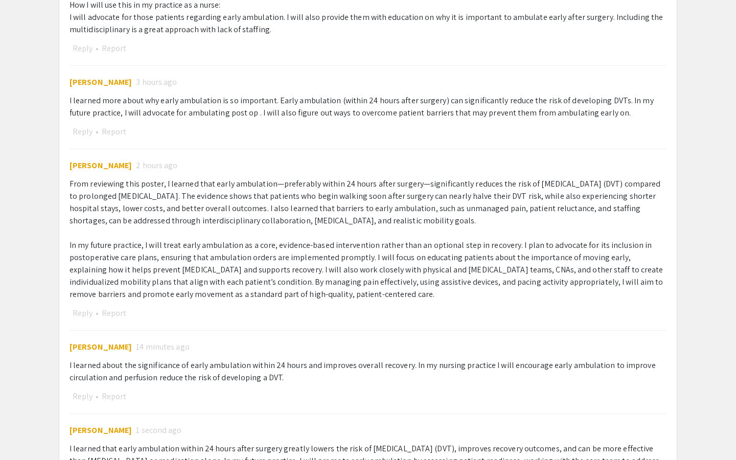
scroll to position [1264, 0]
